Goal: Transaction & Acquisition: Book appointment/travel/reservation

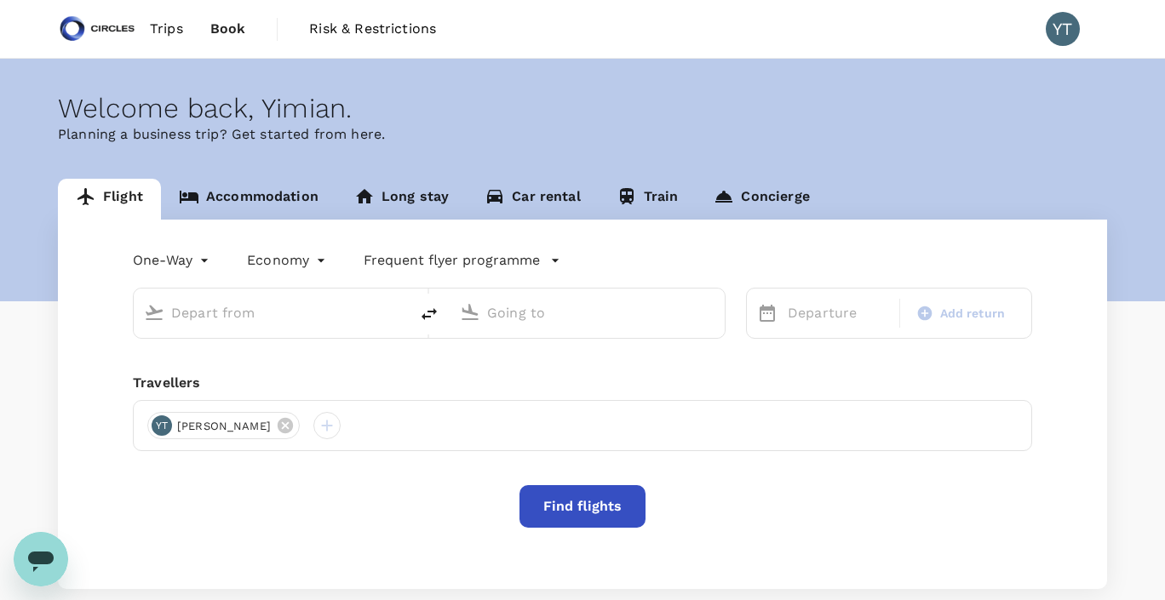
type input "Soekarno-Hatta Intl (CGK)"
type input "Singapore Changi (SIN)"
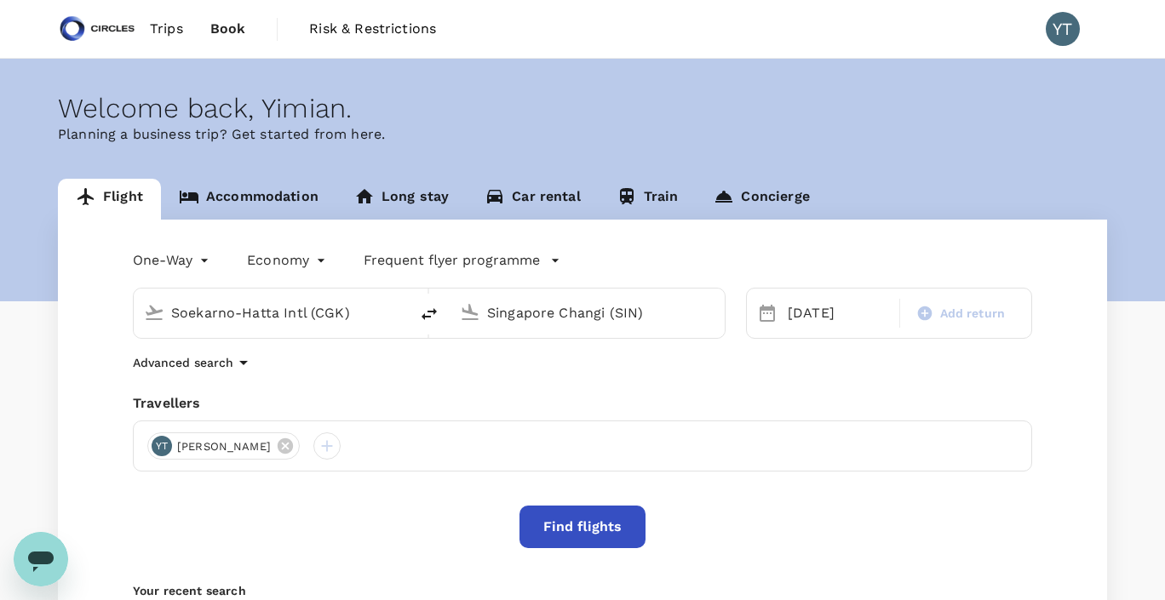
click at [164, 32] on span "Trips" at bounding box center [166, 29] width 33 height 20
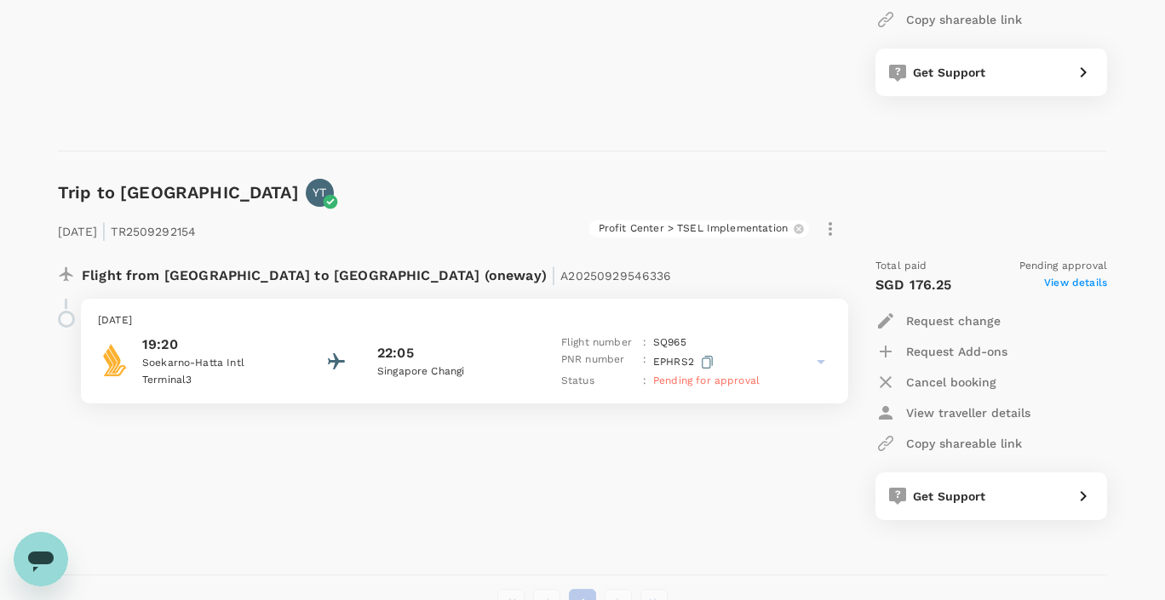
scroll to position [932, 0]
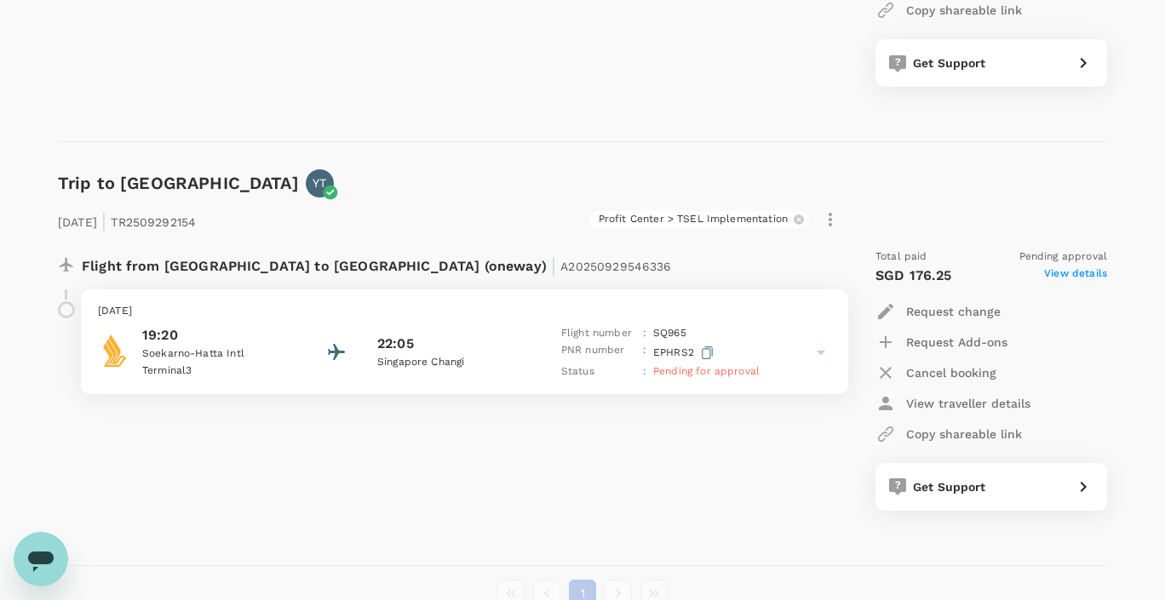
click at [824, 353] on icon at bounding box center [821, 352] width 20 height 20
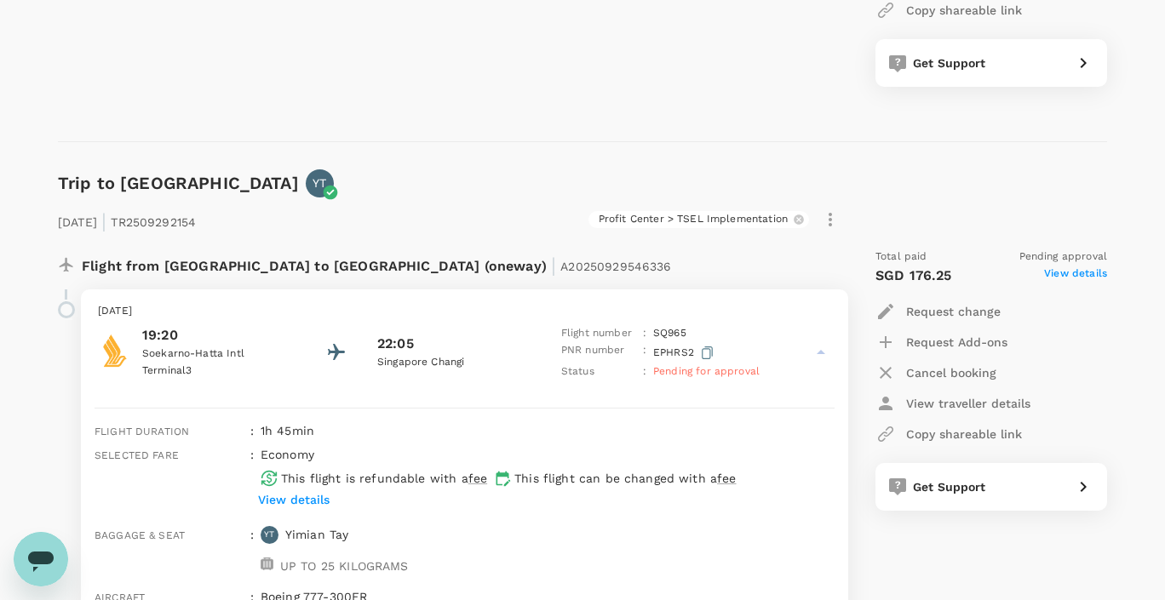
scroll to position [1194, 0]
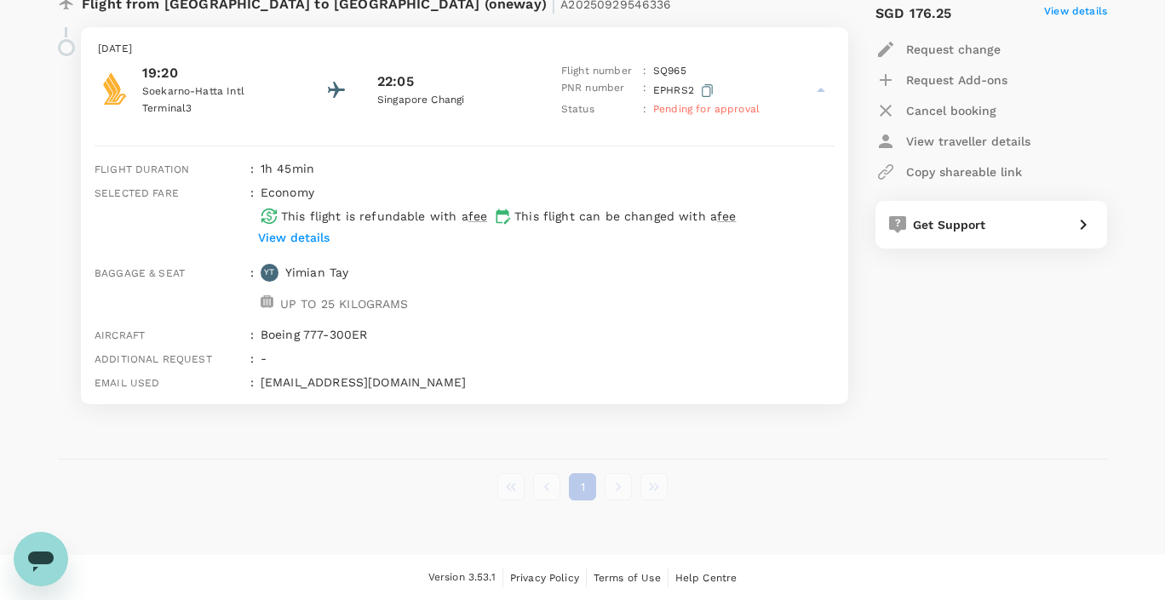
click at [714, 110] on span "Pending for approval" at bounding box center [706, 109] width 106 height 12
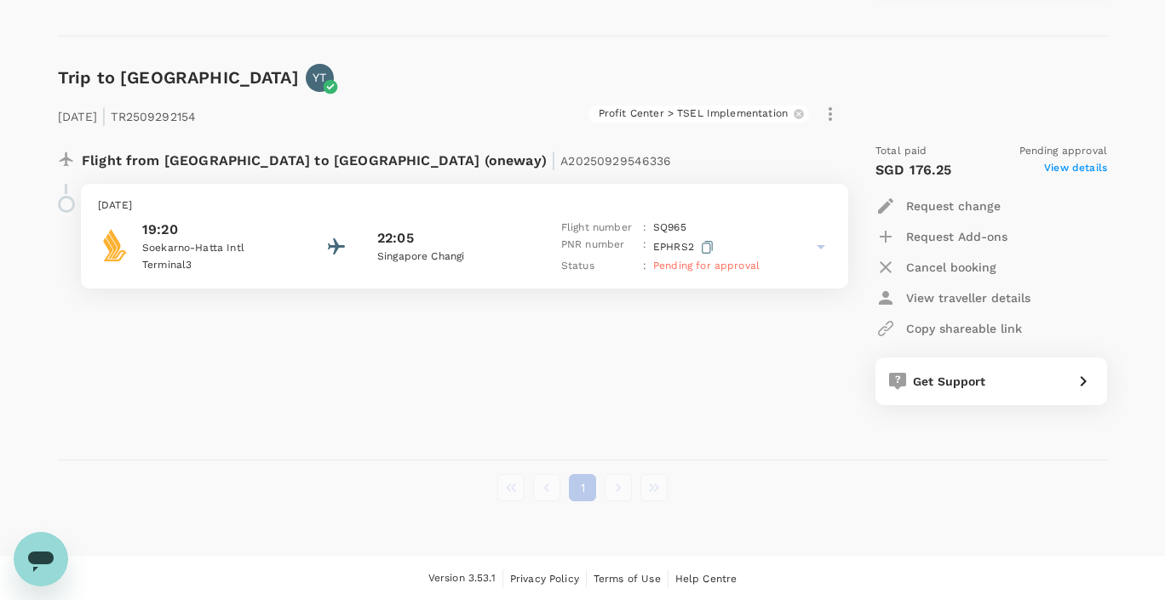
click at [811, 245] on icon at bounding box center [821, 247] width 20 height 20
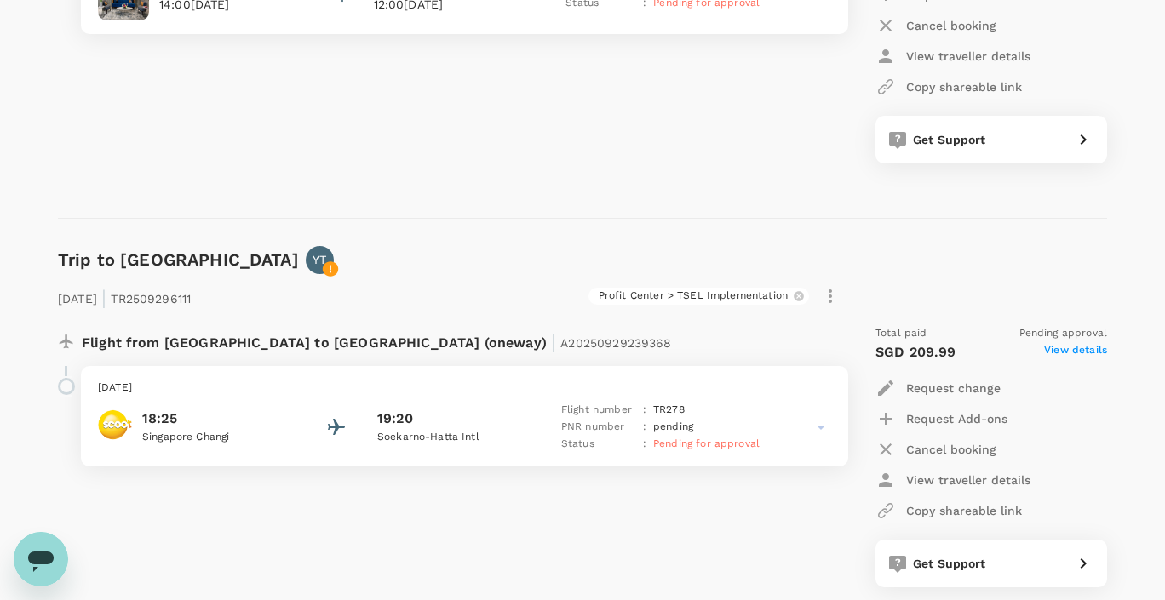
scroll to position [430, 0]
click at [1059, 352] on span "View details" at bounding box center [1075, 353] width 63 height 20
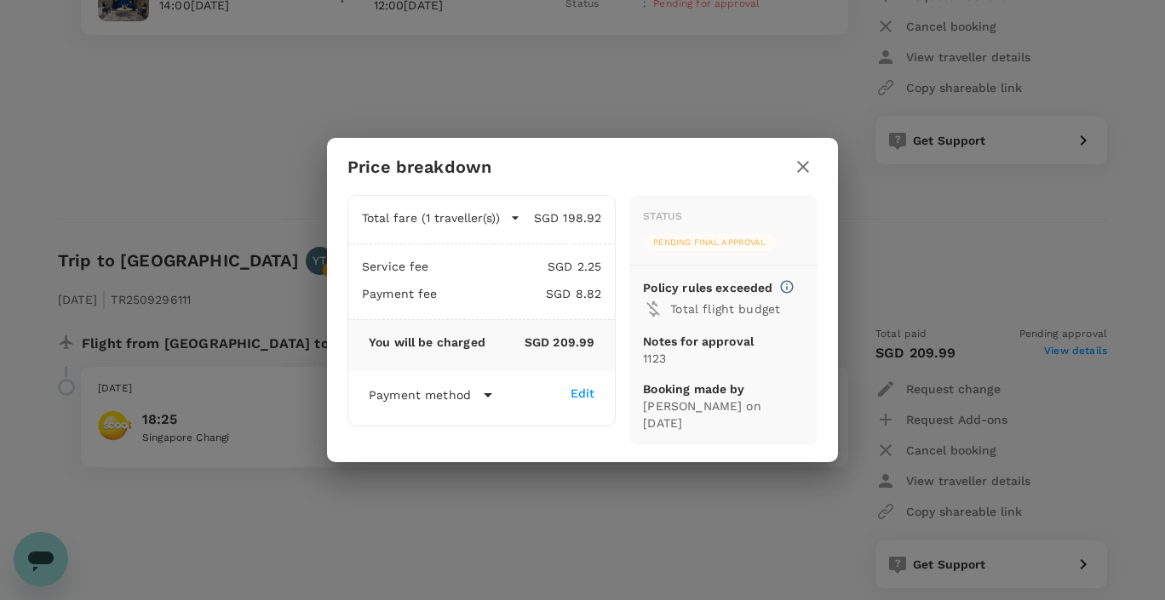
click at [805, 177] on icon "button" at bounding box center [803, 167] width 20 height 20
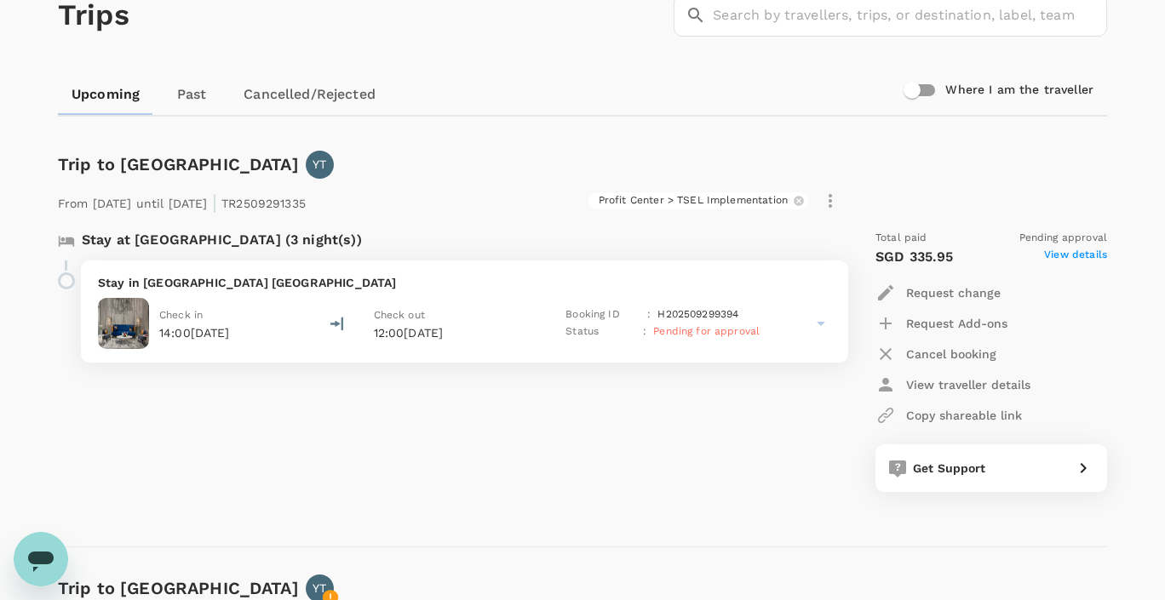
scroll to position [0, 0]
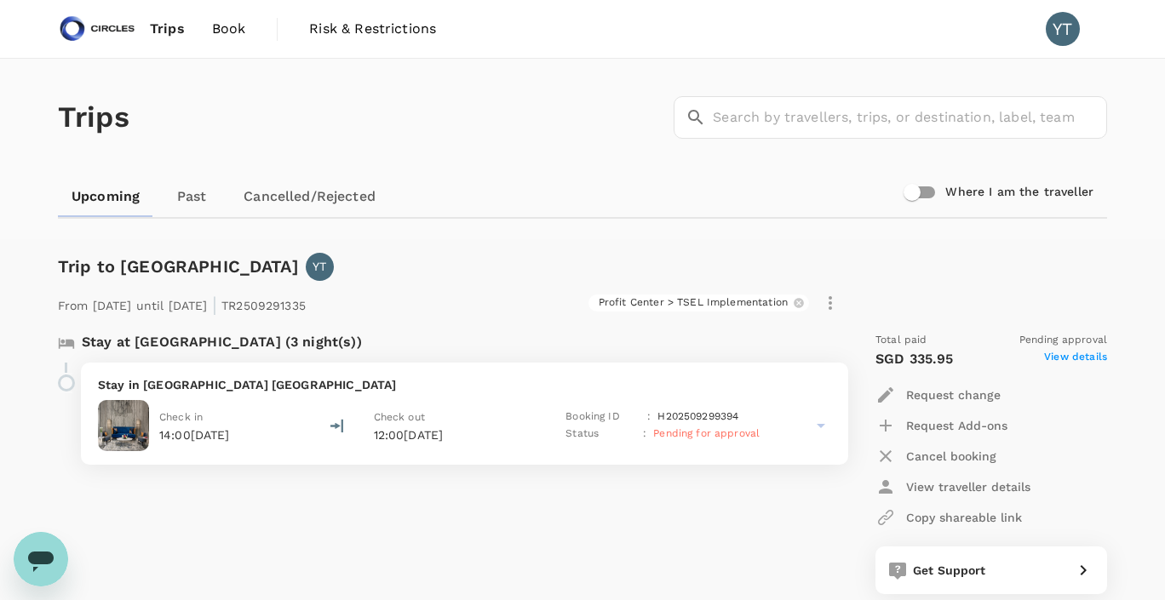
click at [238, 29] on span "Book" at bounding box center [229, 29] width 34 height 20
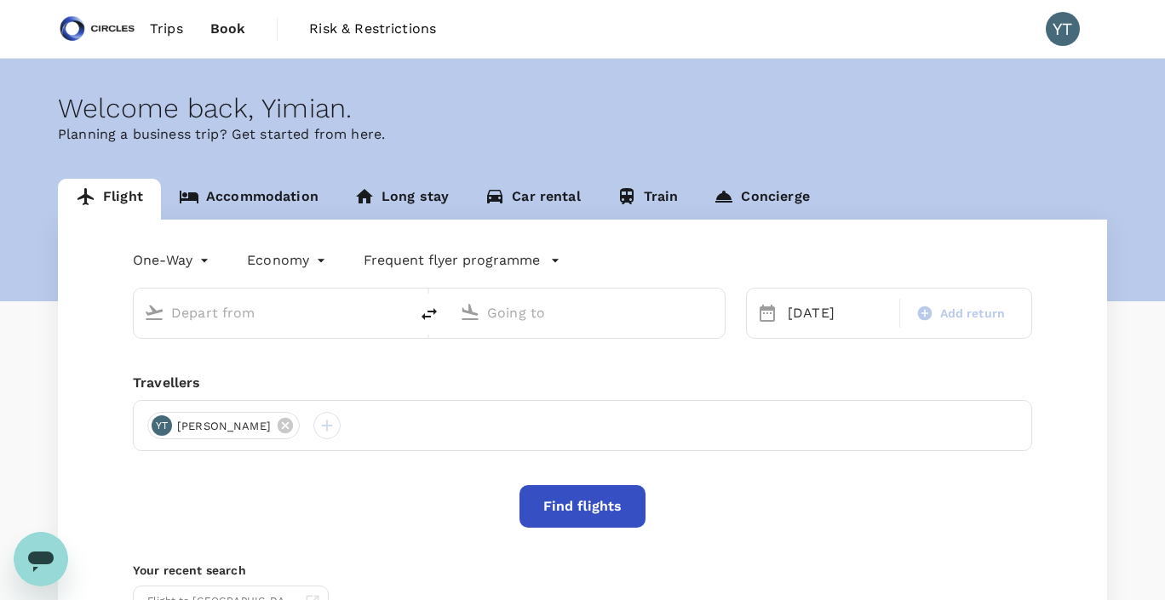
type input "Soekarno-Hatta Intl (CGK)"
type input "Singapore Changi (SIN)"
type input "Soekarno-Hatta Intl (CGK)"
type input "Singapore Changi (SIN)"
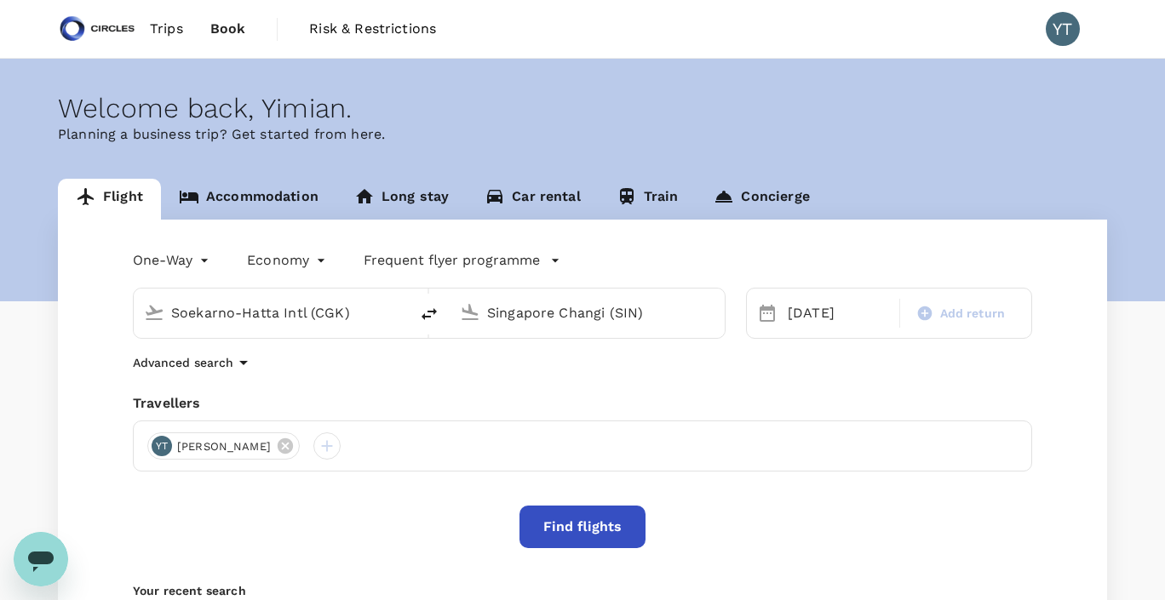
click at [426, 318] on icon "delete" at bounding box center [429, 314] width 20 height 20
type input "Singapore Changi (SIN)"
type input "Soekarno-Hatta Intl (CGK)"
click at [771, 314] on icon at bounding box center [767, 313] width 15 height 17
click at [807, 314] on div "[DATE]" at bounding box center [838, 313] width 115 height 34
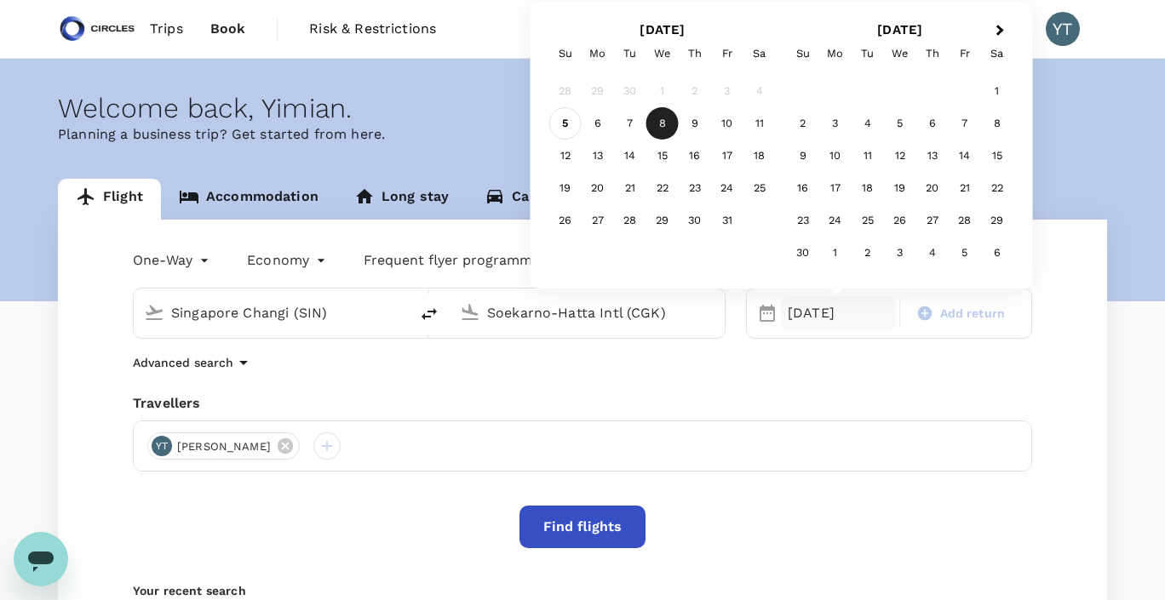
click at [571, 123] on div "5" at bounding box center [565, 123] width 32 height 32
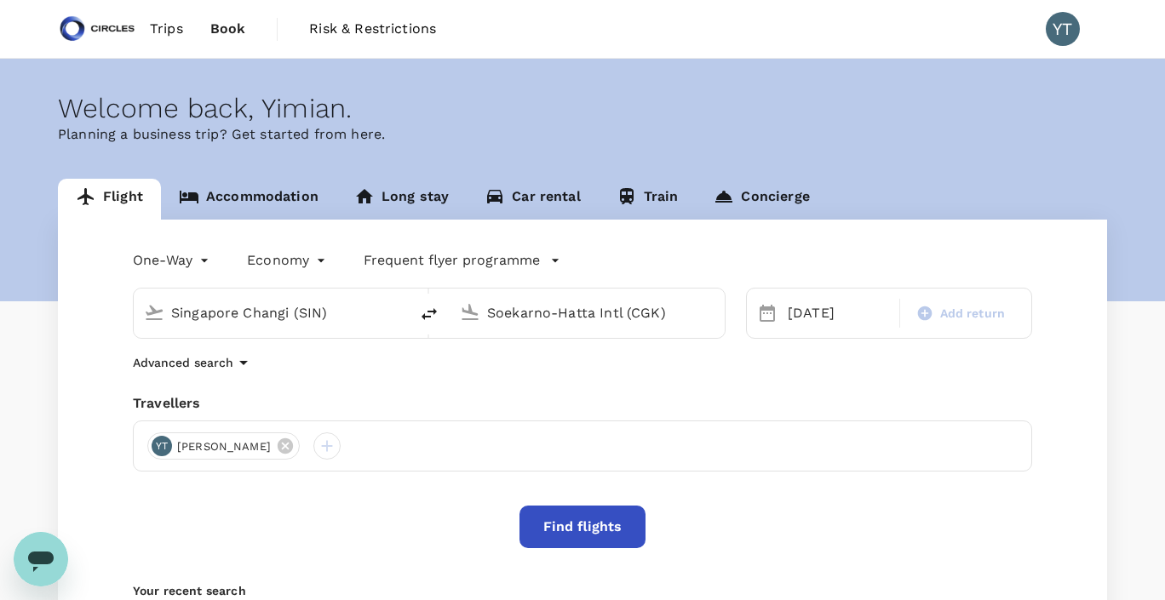
click at [563, 536] on button "Find flights" at bounding box center [583, 527] width 126 height 43
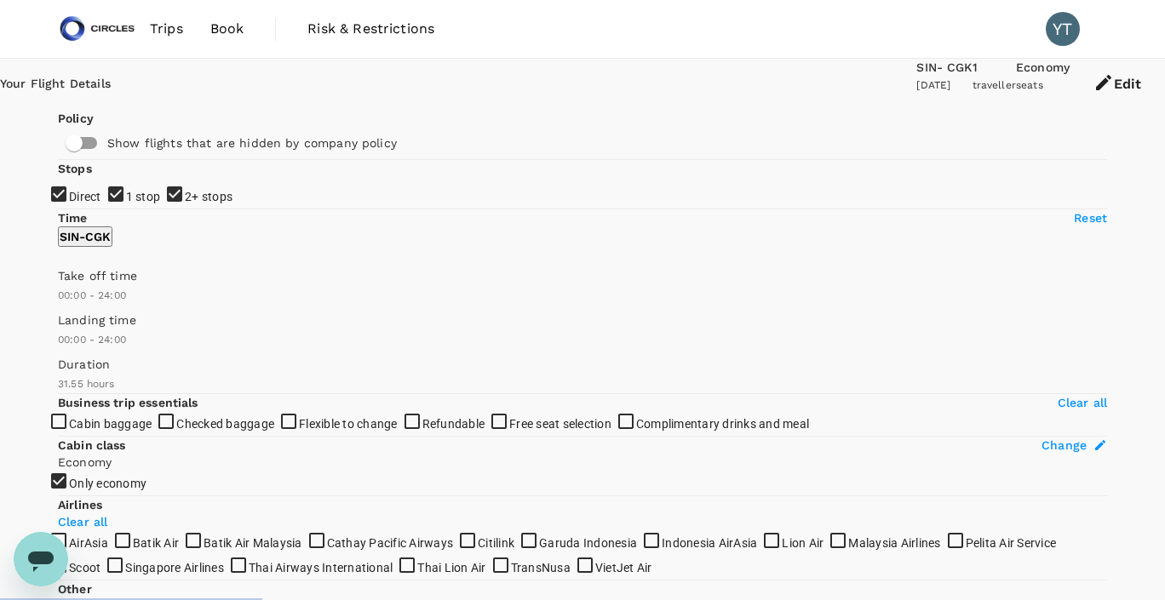
type input "1915"
click at [72, 305] on input "1 stop" at bounding box center [582, 300] width 1165 height 600
checkbox input "false"
click at [66, 343] on input "2+ stops" at bounding box center [582, 300] width 1165 height 600
checkbox input "false"
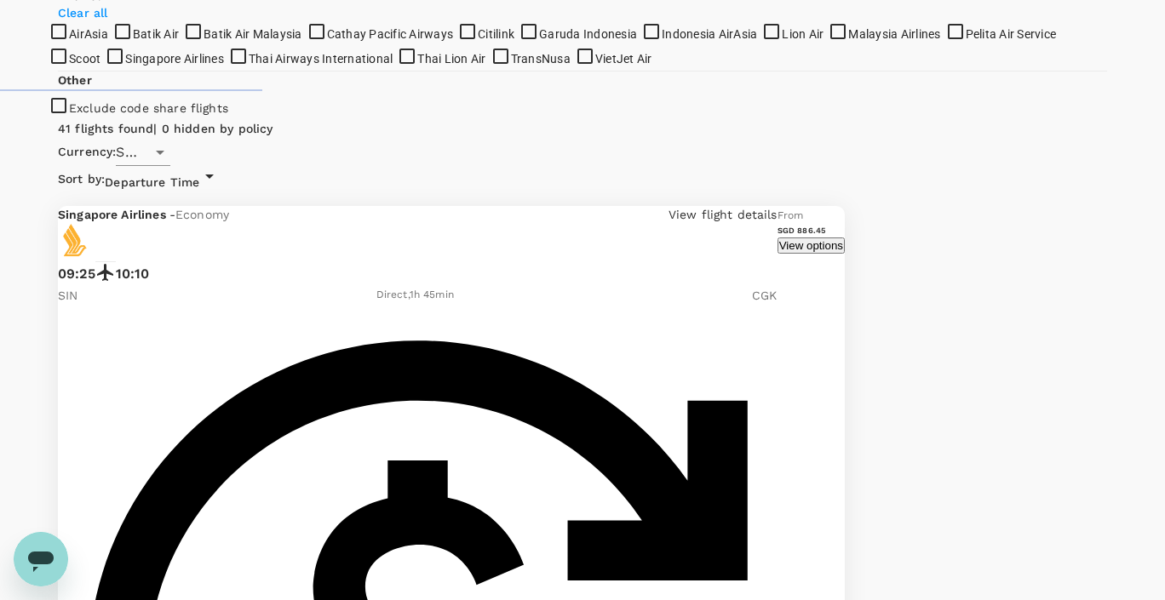
scroll to position [512, 0]
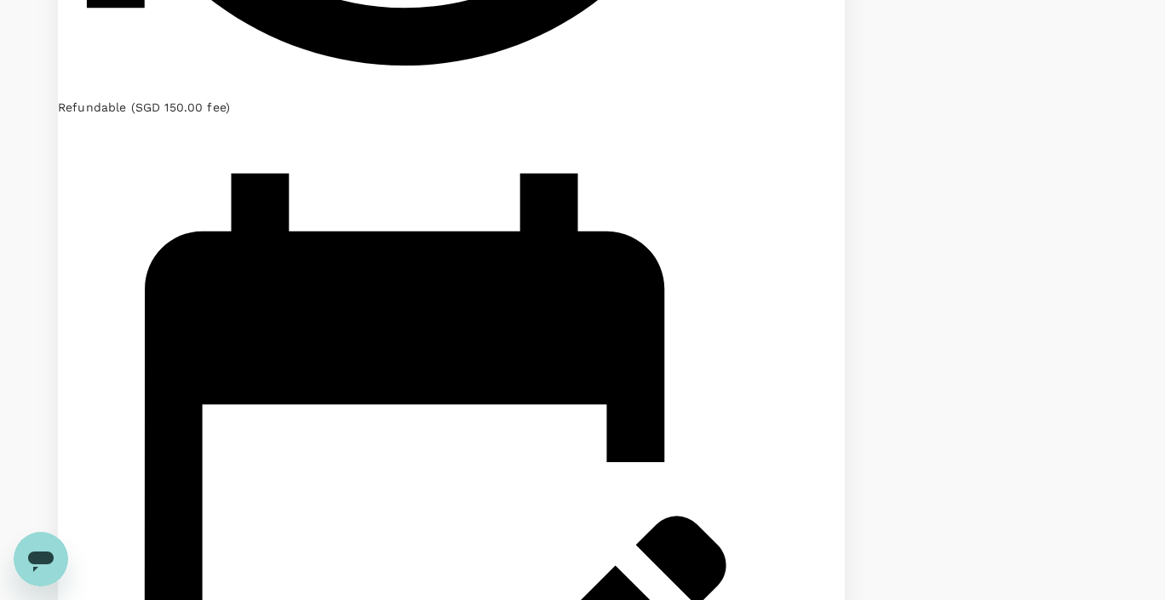
scroll to position [3048, 0]
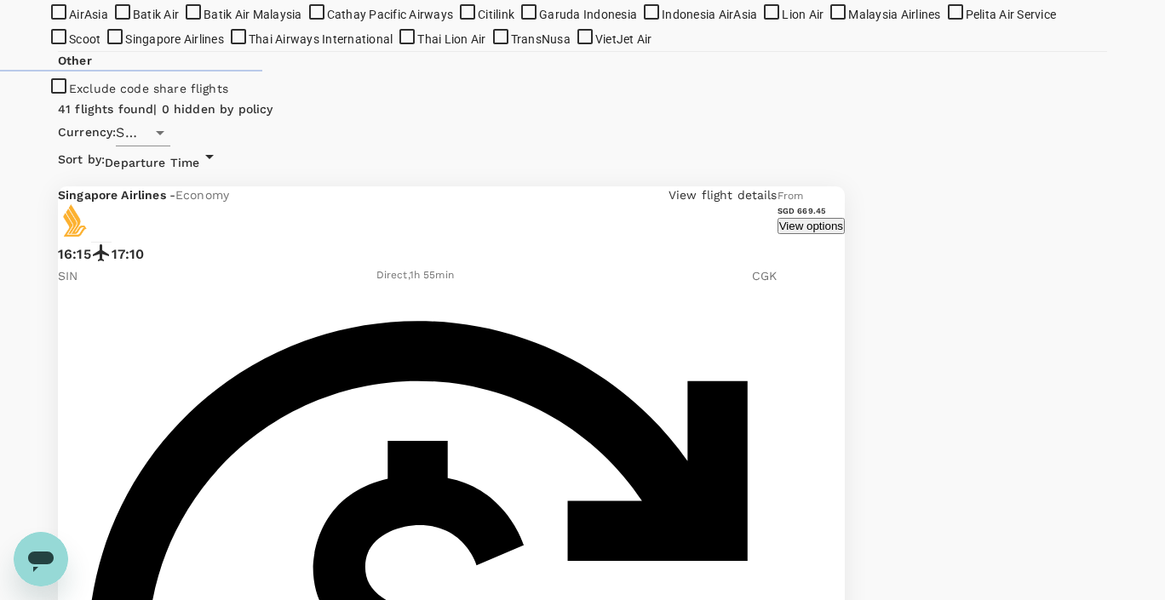
scroll to position [530, 0]
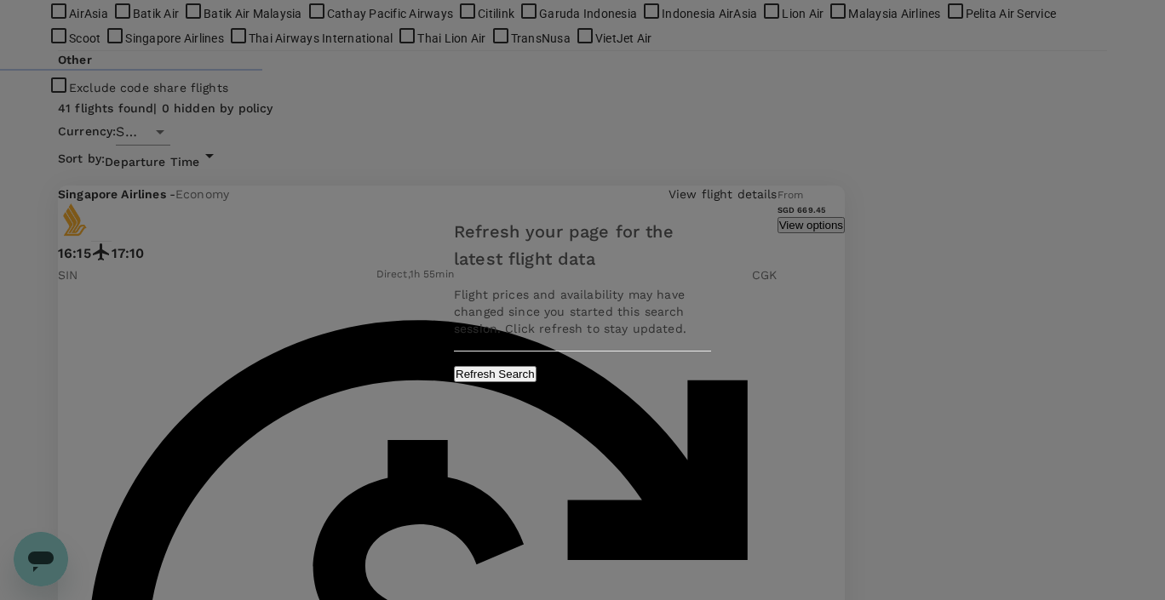
click at [537, 376] on button "Refresh Search" at bounding box center [495, 374] width 83 height 16
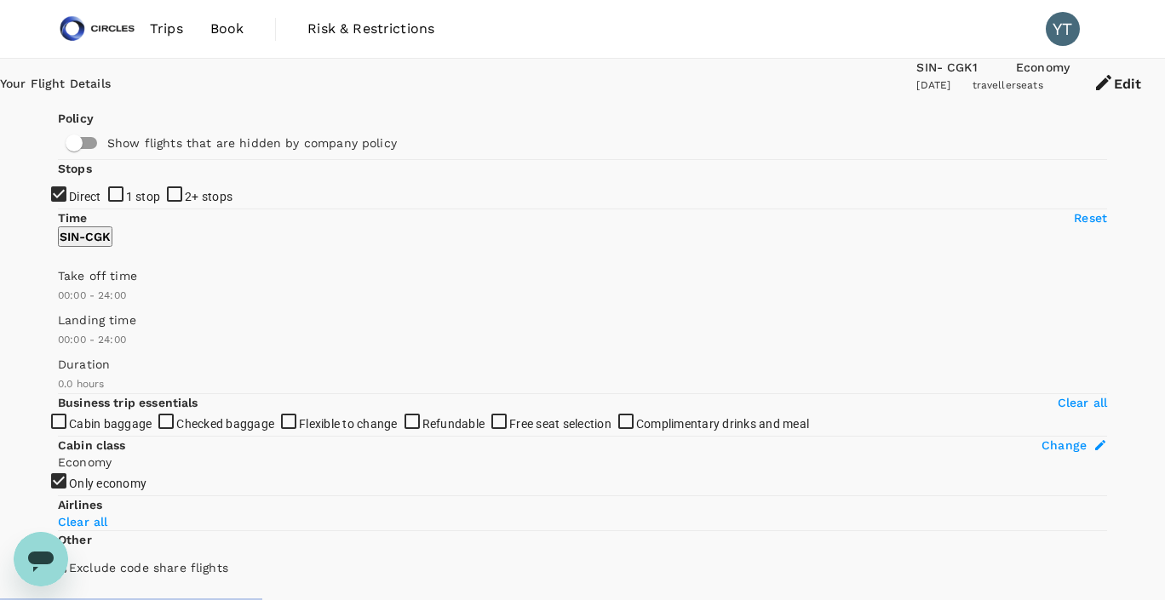
click at [158, 32] on span "Trips" at bounding box center [166, 29] width 33 height 20
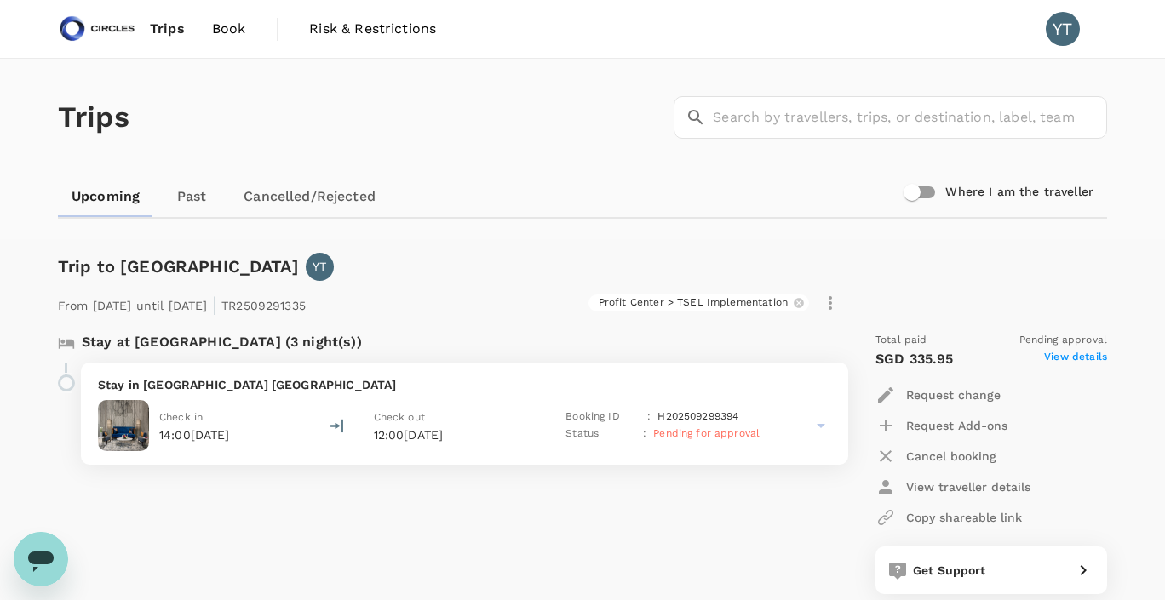
click at [230, 30] on span "Book" at bounding box center [229, 29] width 34 height 20
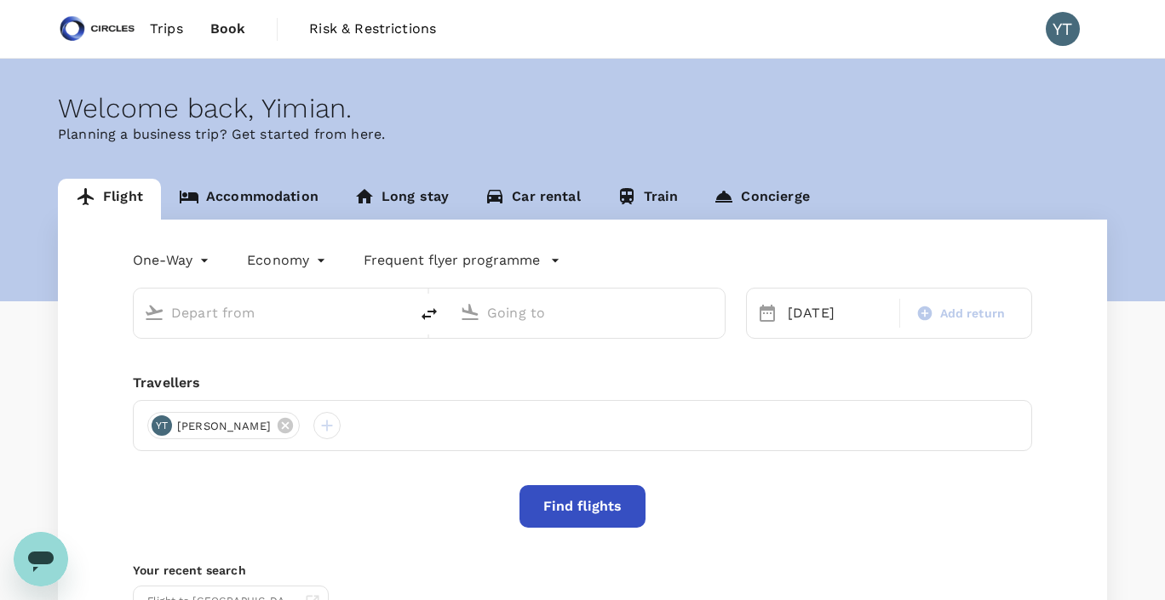
type input "Singapore Changi (SIN)"
type input "Soekarno-Hatta Intl (CGK)"
type input "Singapore Changi (SIN)"
type input "Soekarno-Hatta Intl (CGK)"
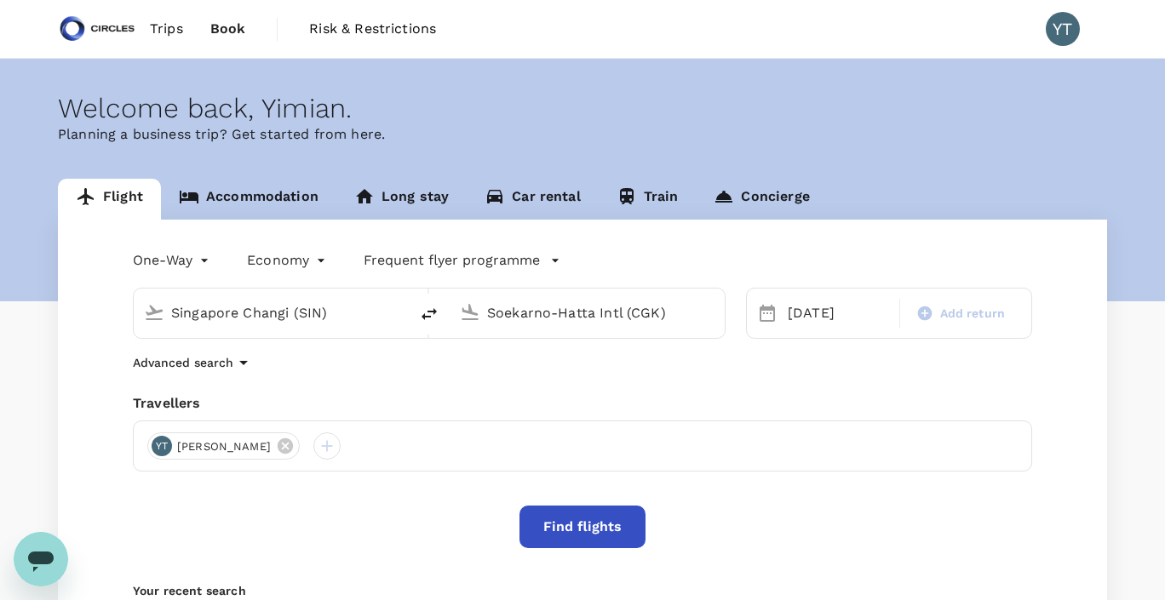
click at [602, 513] on button "Find flights" at bounding box center [583, 527] width 126 height 43
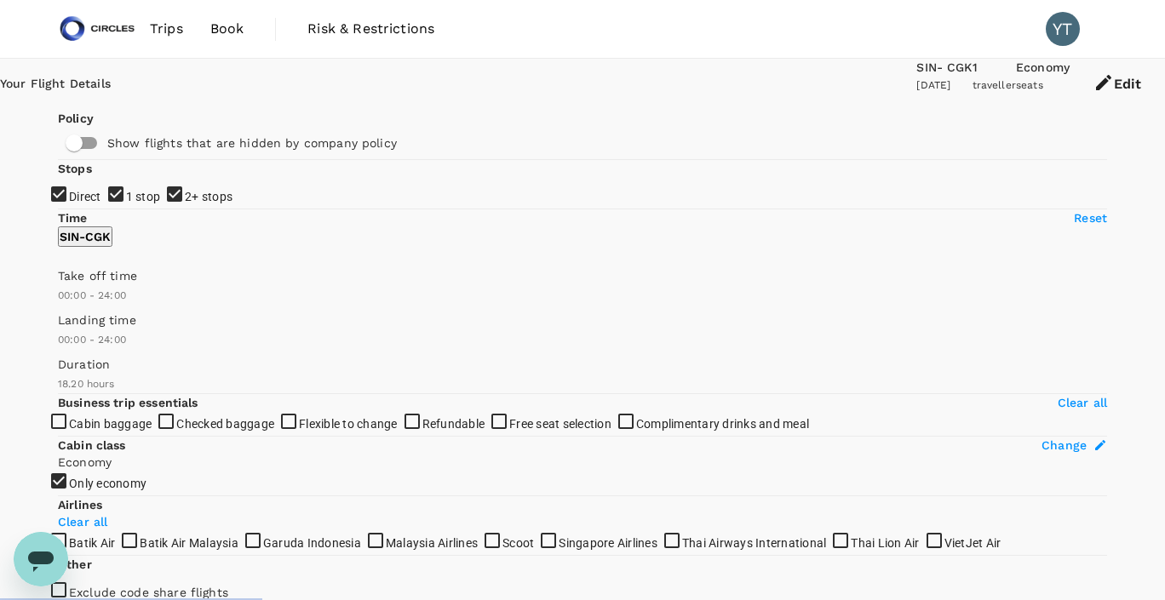
click at [67, 307] on input "1 stop" at bounding box center [582, 300] width 1165 height 600
checkbox input "false"
click at [68, 345] on input "2+ stops" at bounding box center [582, 300] width 1165 height 600
checkbox input "false"
type input "1915"
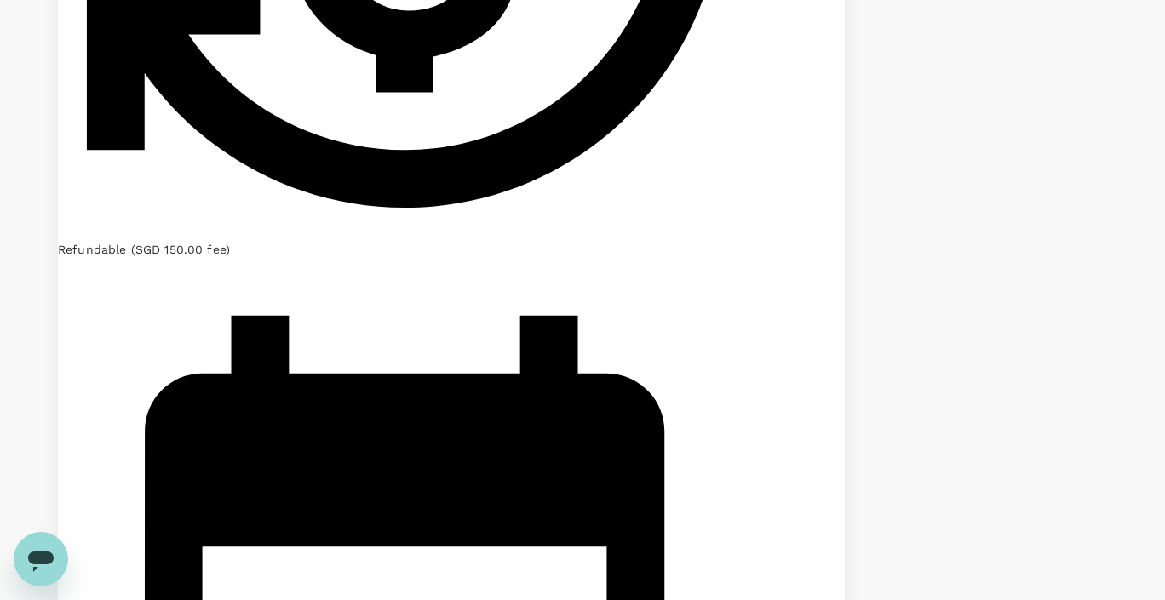
scroll to position [3048, 0]
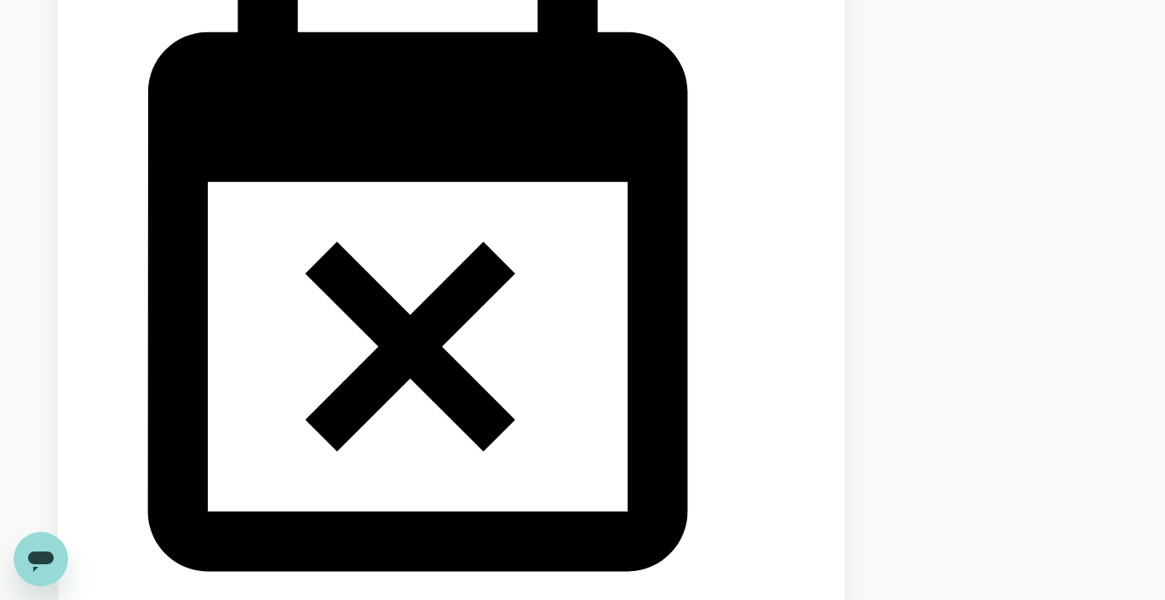
scroll to position [1616, 0]
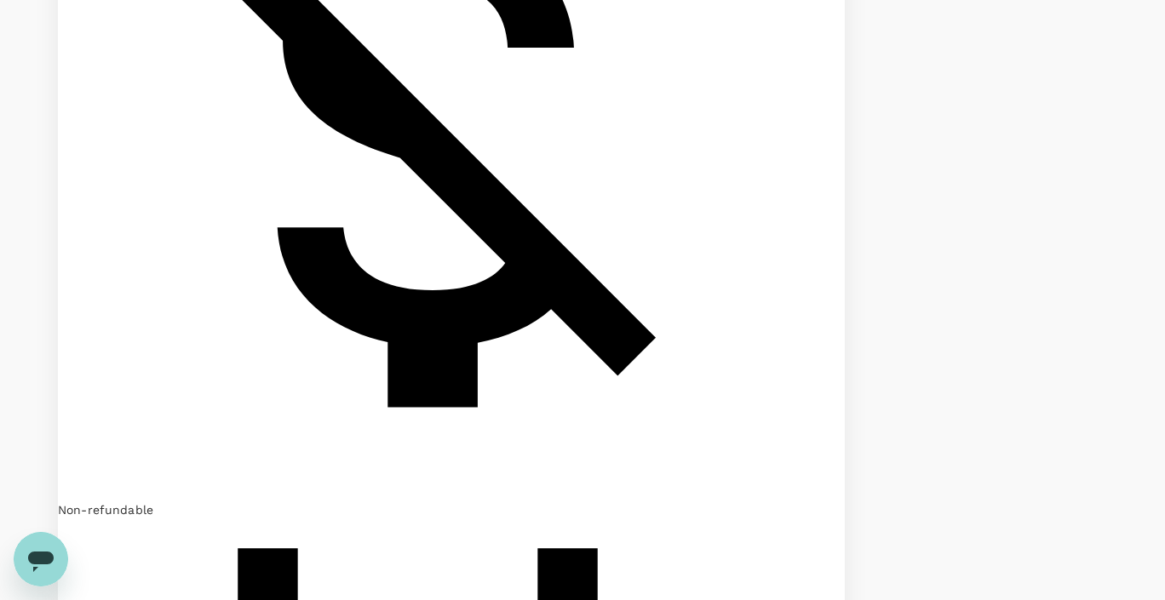
scroll to position [1044, 0]
